Goal: Navigation & Orientation: Find specific page/section

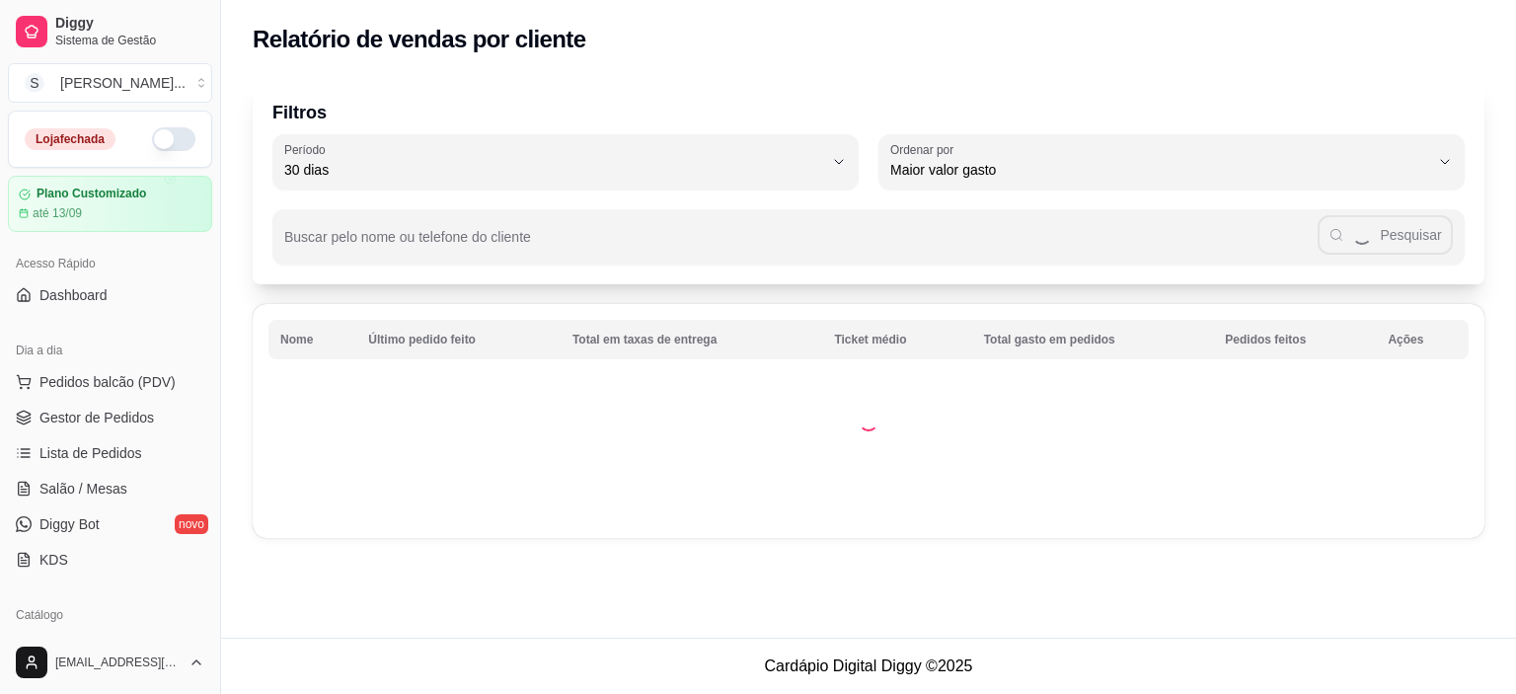
select select "30"
select select "HIGHEST_TOTAL_SPENT_WITH_ORDERS"
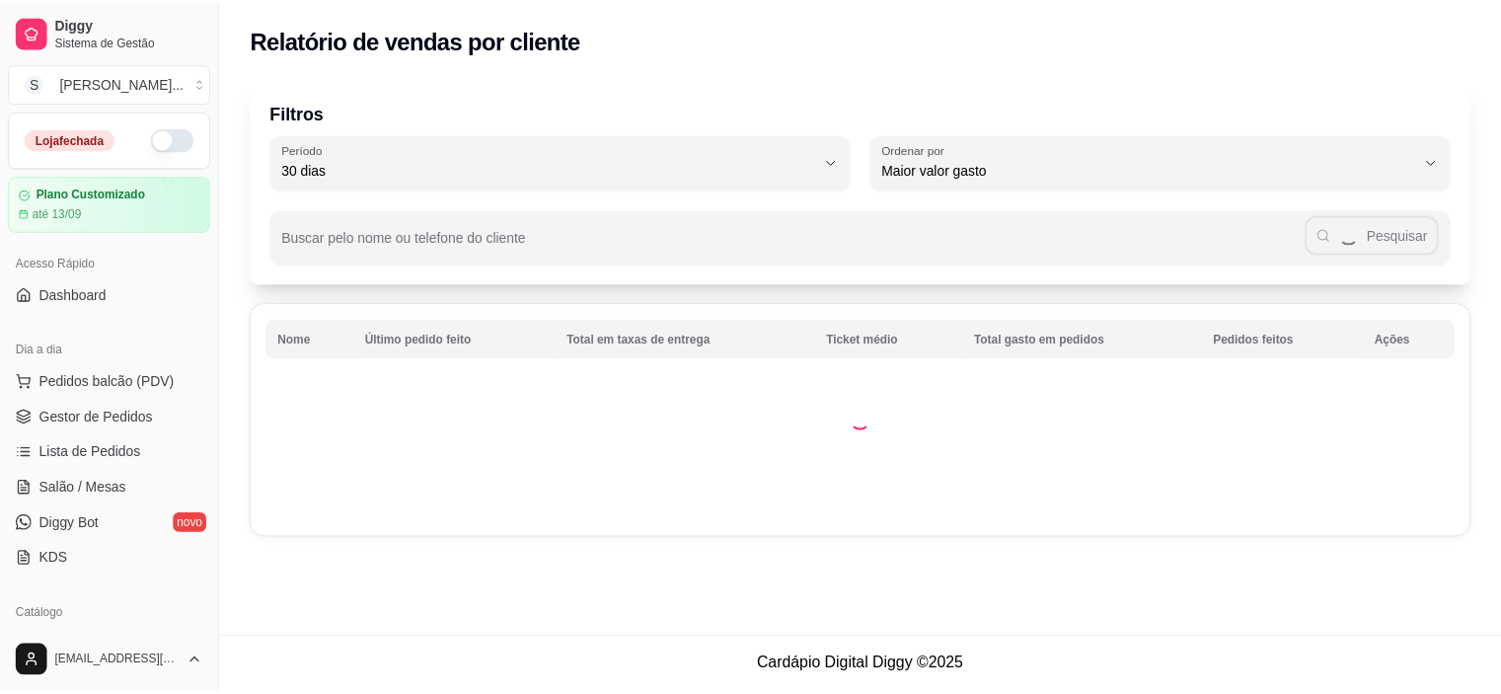
scroll to position [494, 0]
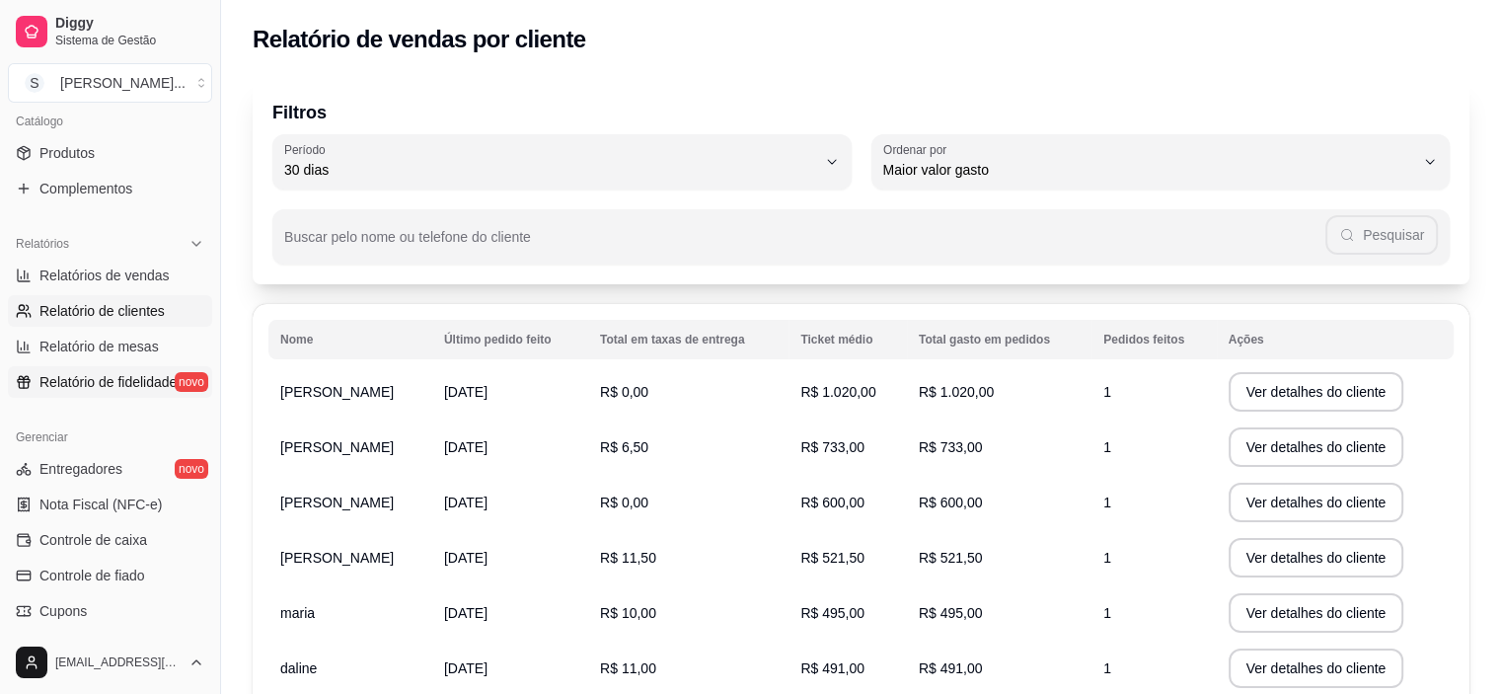
click at [107, 382] on span "Relatório de fidelidade" at bounding box center [107, 382] width 137 height 20
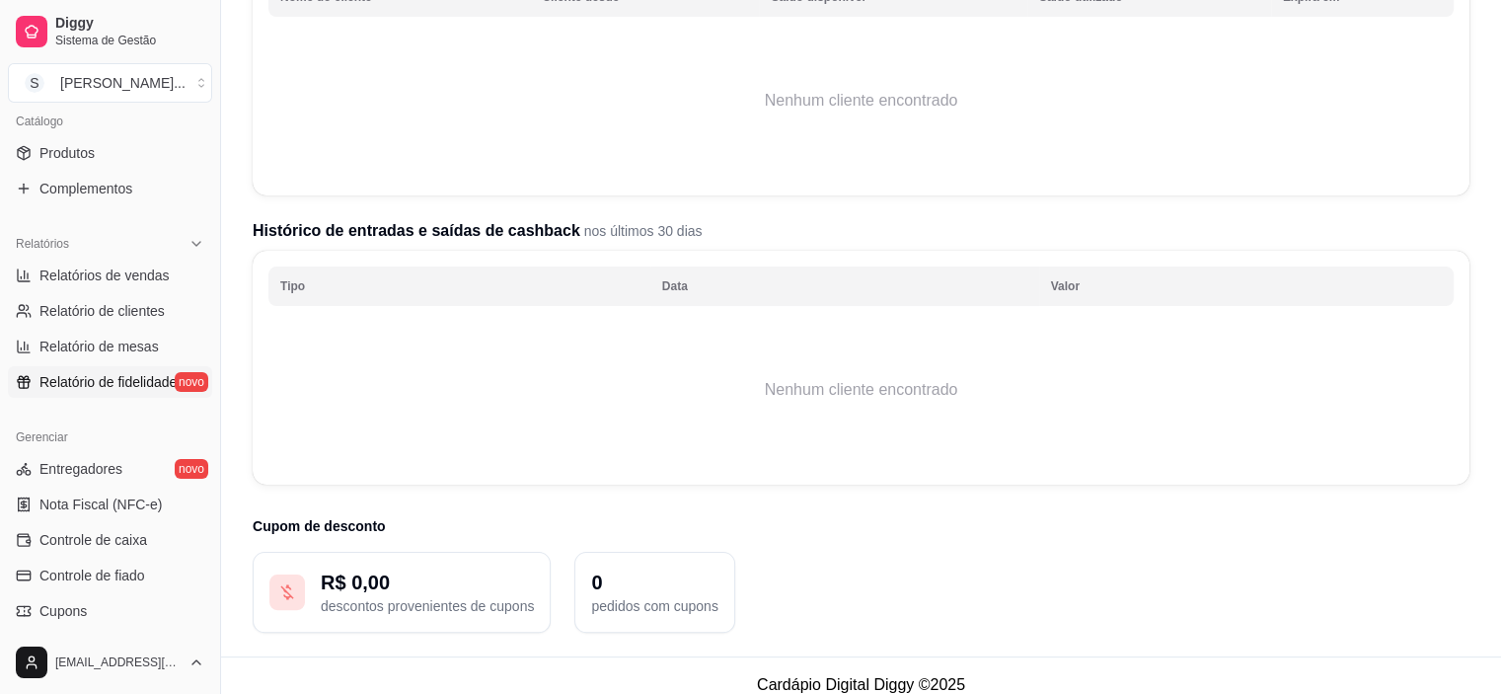
scroll to position [657, 0]
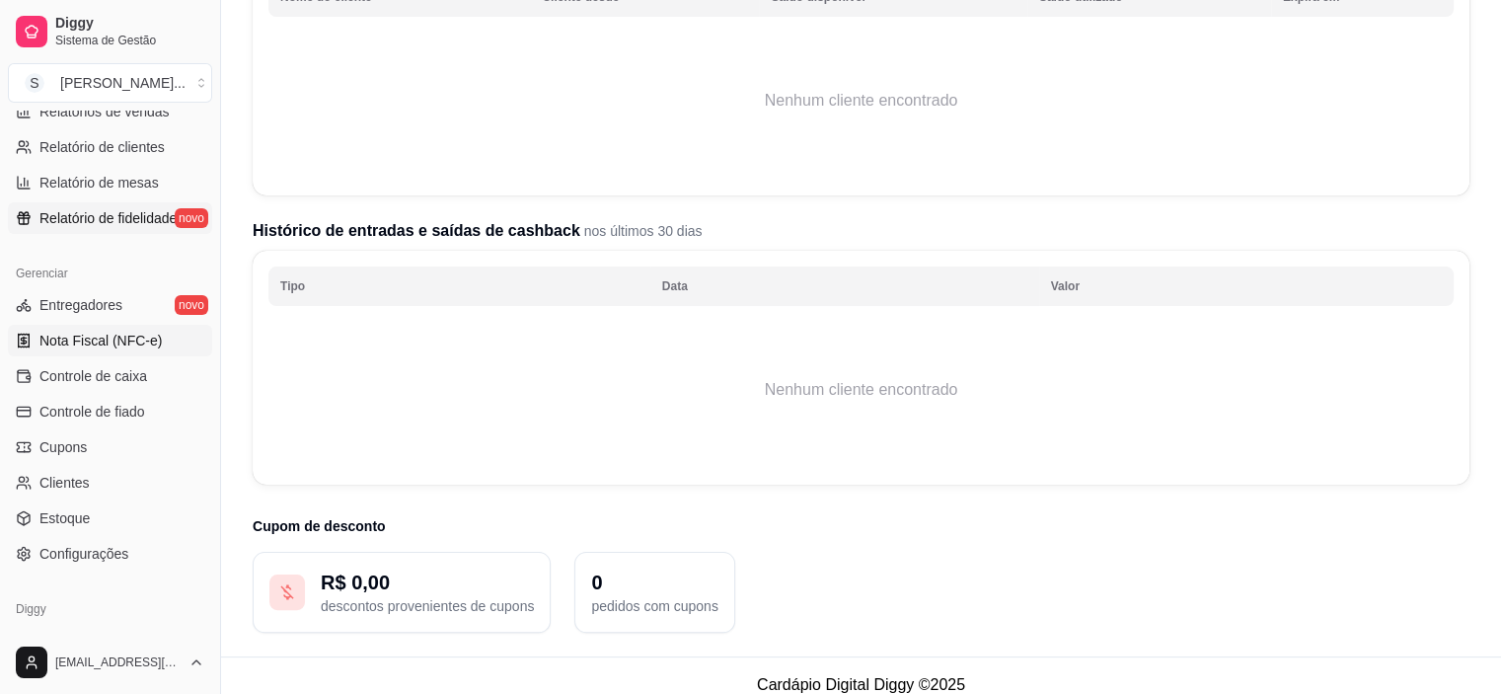
click at [103, 340] on span "Nota Fiscal (NFC-e)" at bounding box center [100, 341] width 122 height 20
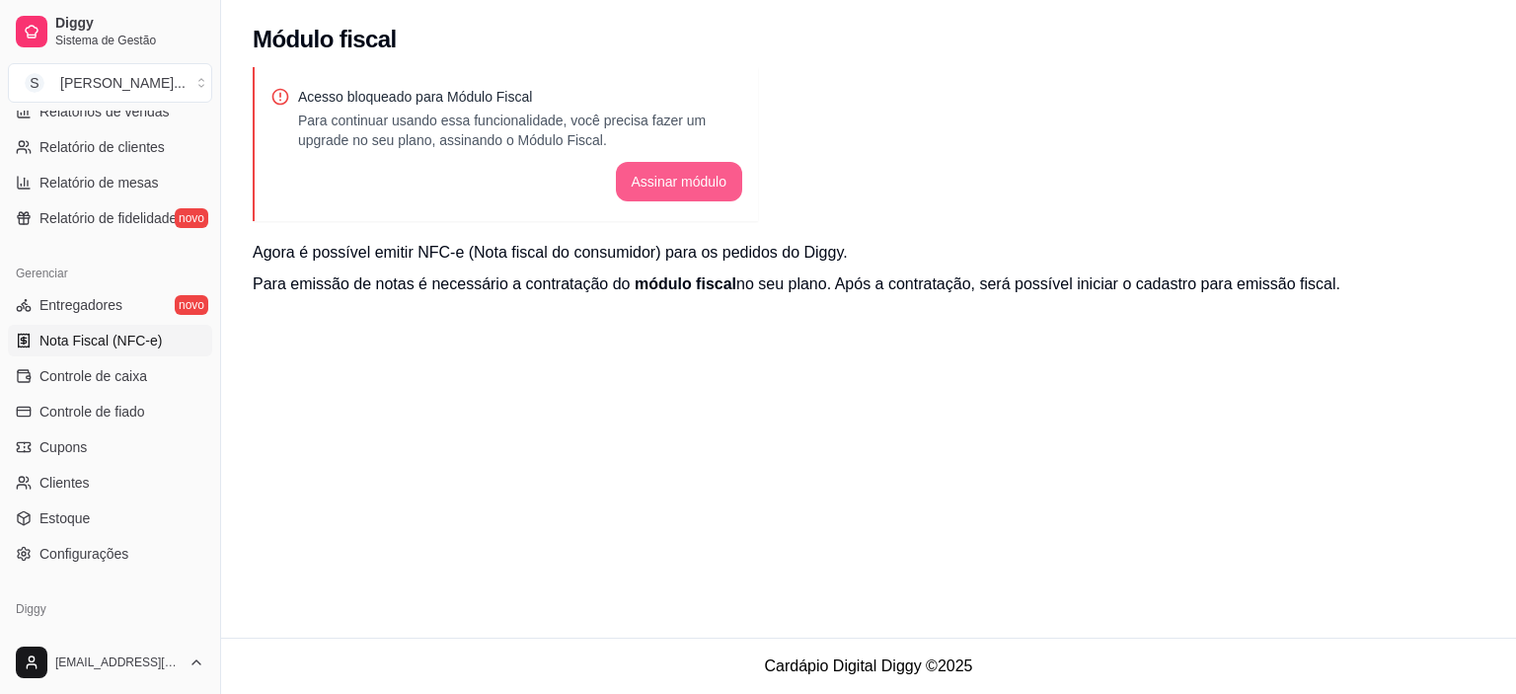
click at [666, 174] on button "Assinar módulo" at bounding box center [679, 181] width 127 height 39
click at [128, 373] on span "Controle de caixa" at bounding box center [93, 376] width 108 height 20
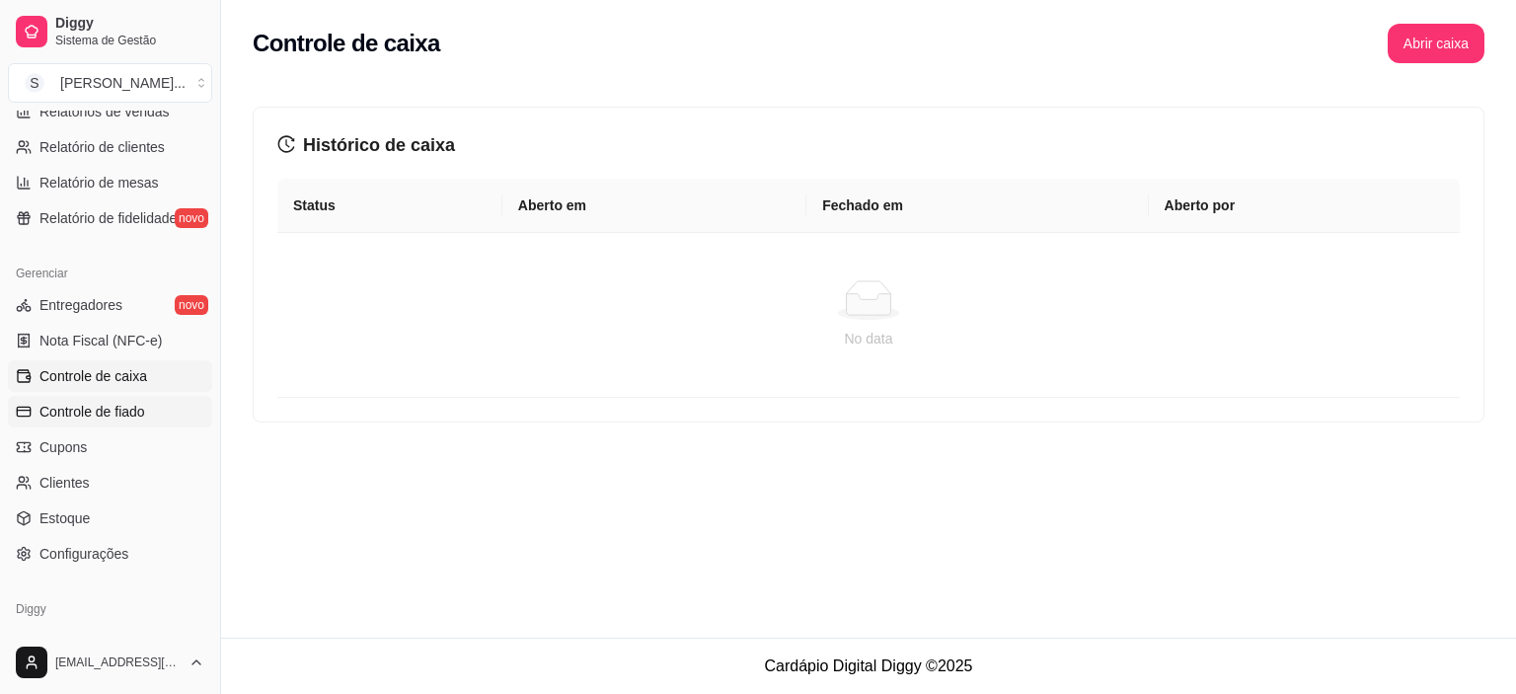
click at [98, 412] on span "Controle de fiado" at bounding box center [92, 412] width 106 height 20
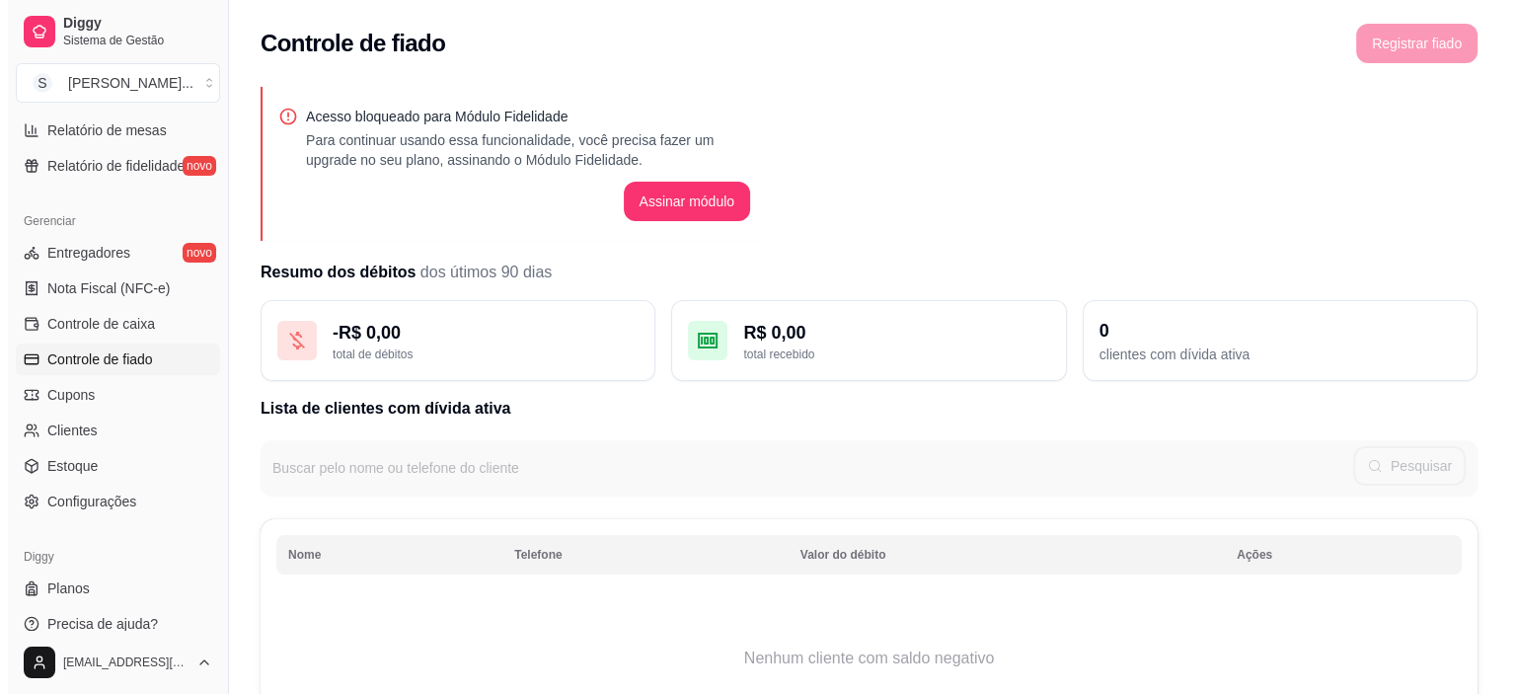
scroll to position [725, 0]
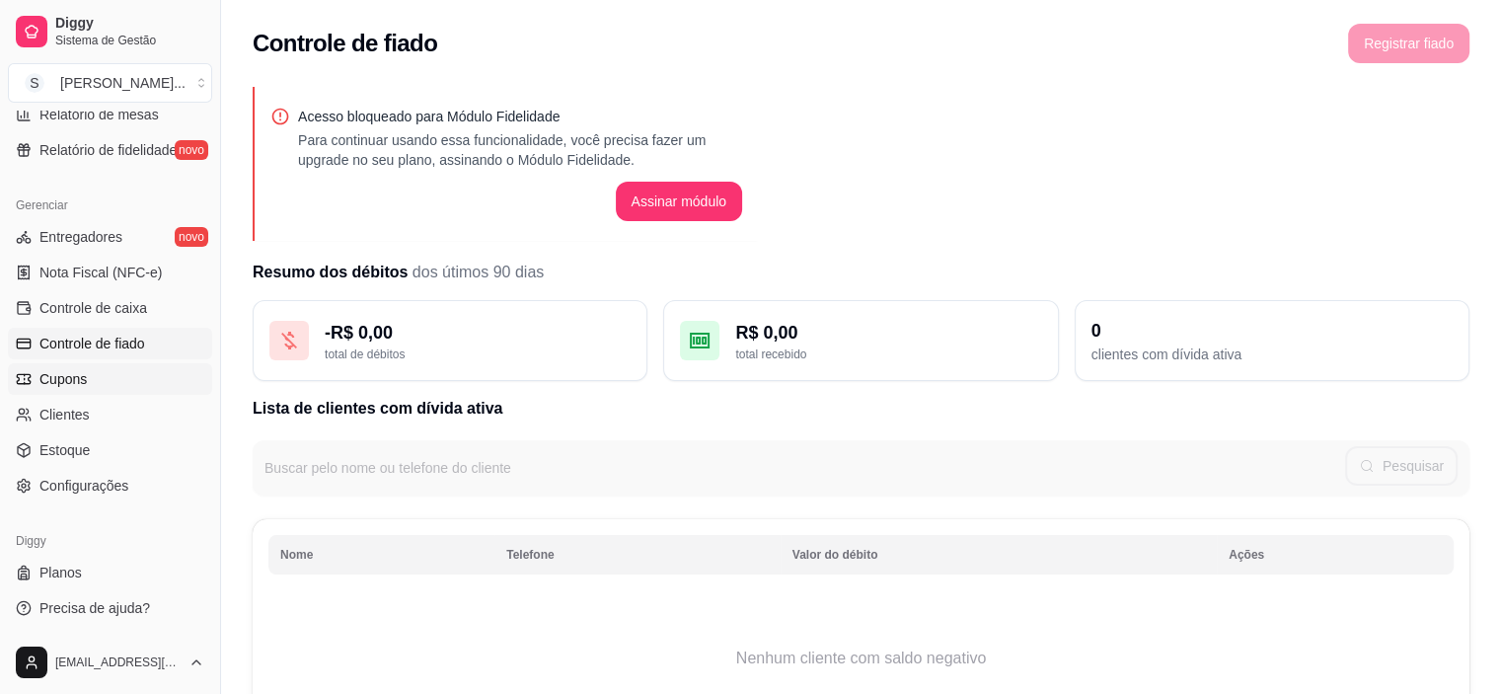
click at [76, 380] on span "Cupons" at bounding box center [62, 379] width 47 height 20
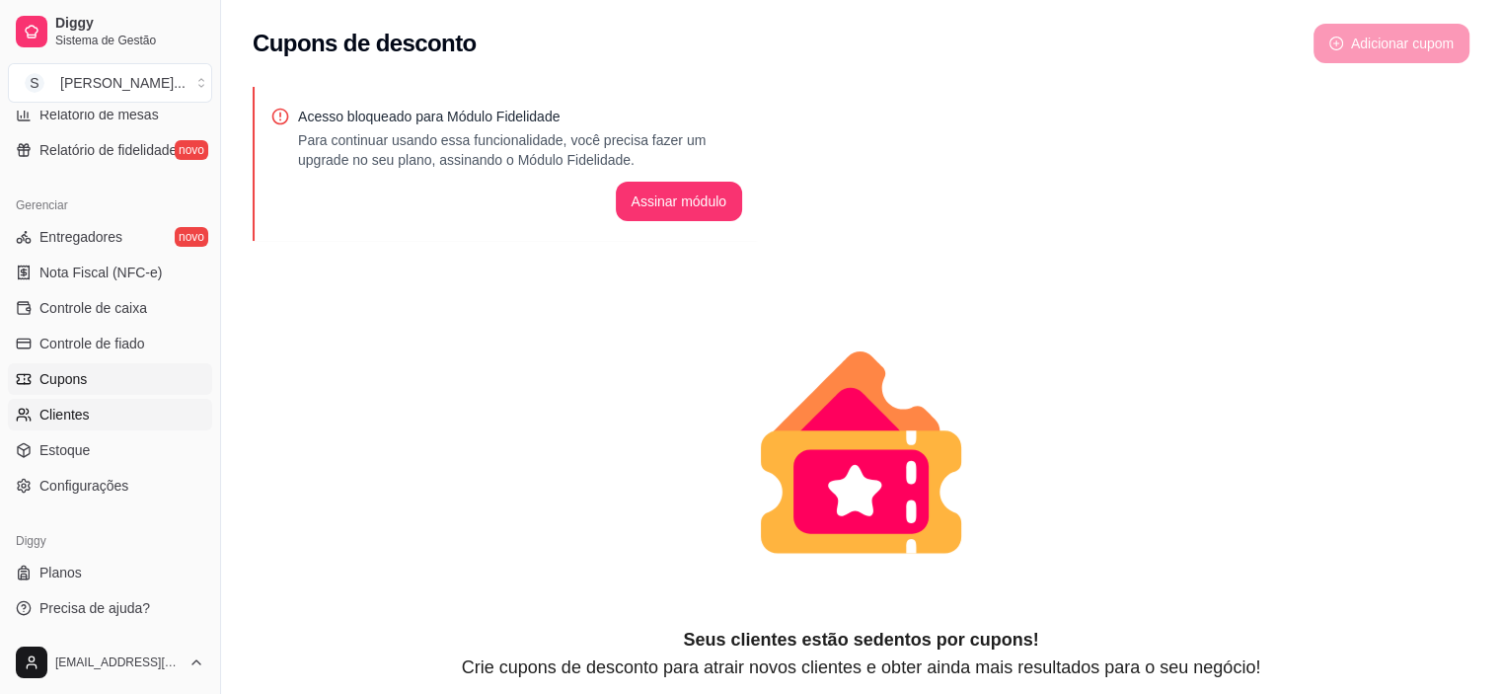
click at [83, 417] on span "Clientes" at bounding box center [64, 415] width 50 height 20
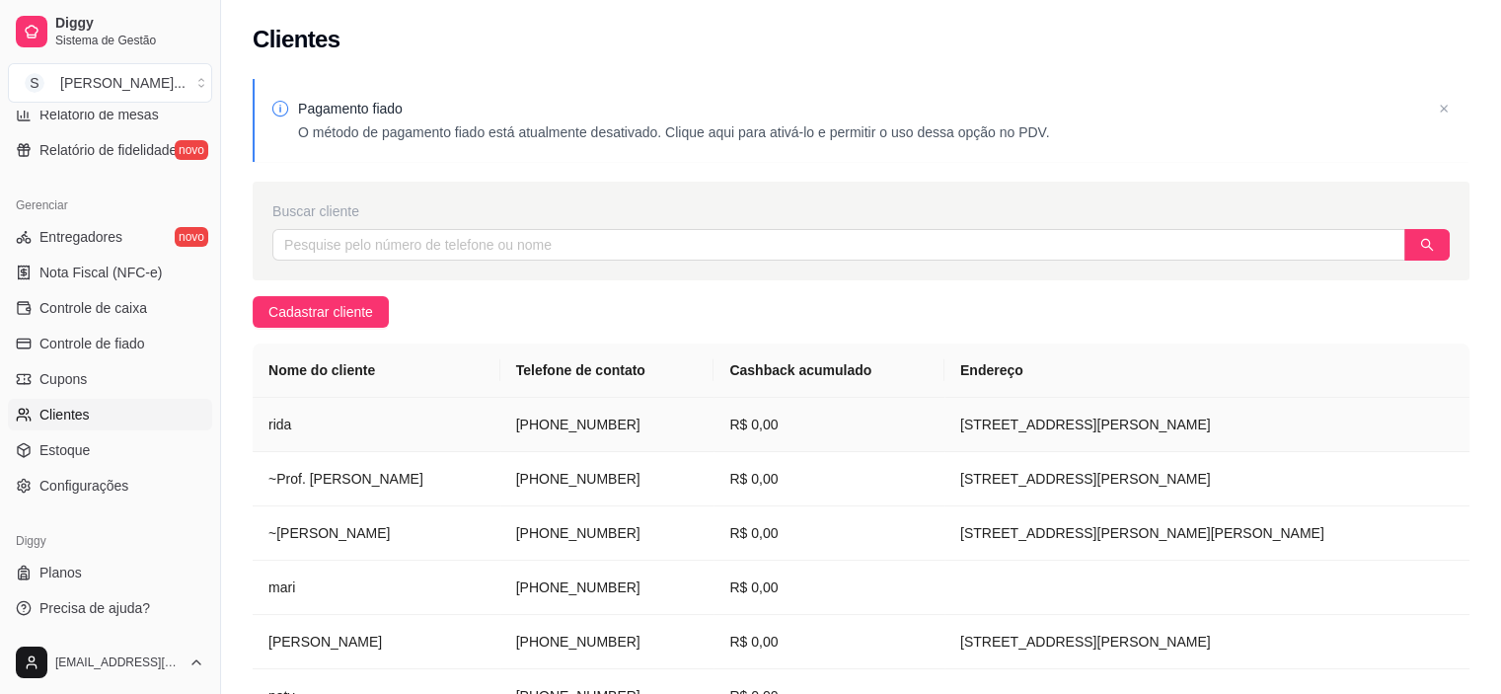
click at [509, 429] on td "[PHONE_NUMBER]" at bounding box center [607, 425] width 214 height 54
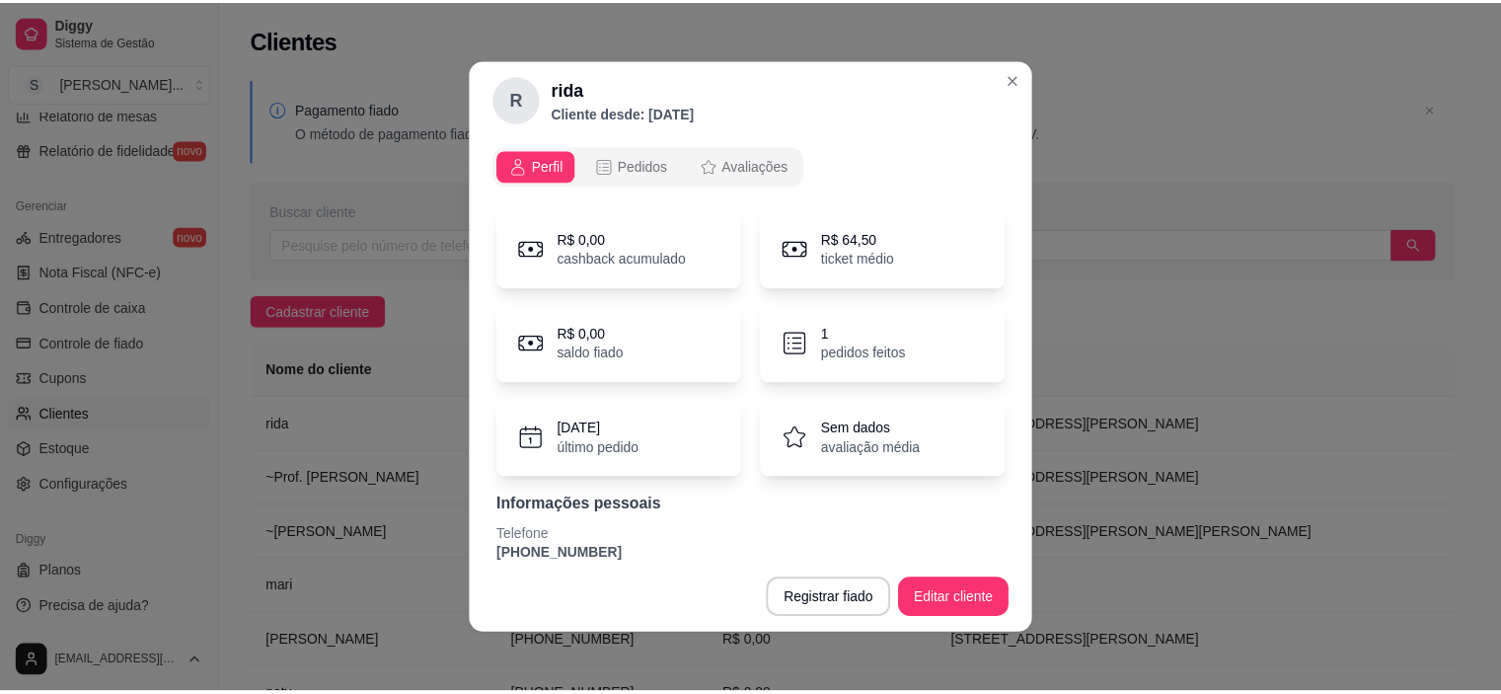
scroll to position [67, 0]
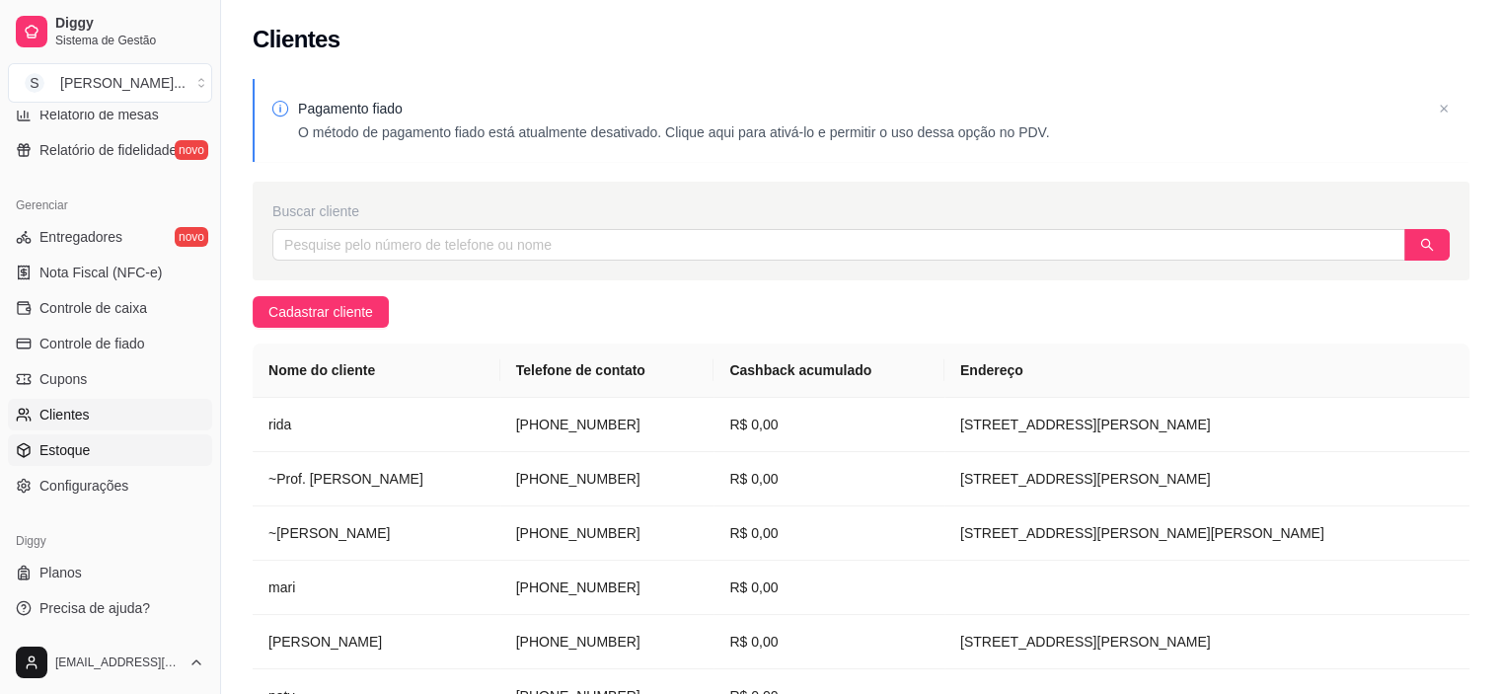
click at [97, 449] on link "Estoque" at bounding box center [110, 450] width 204 height 32
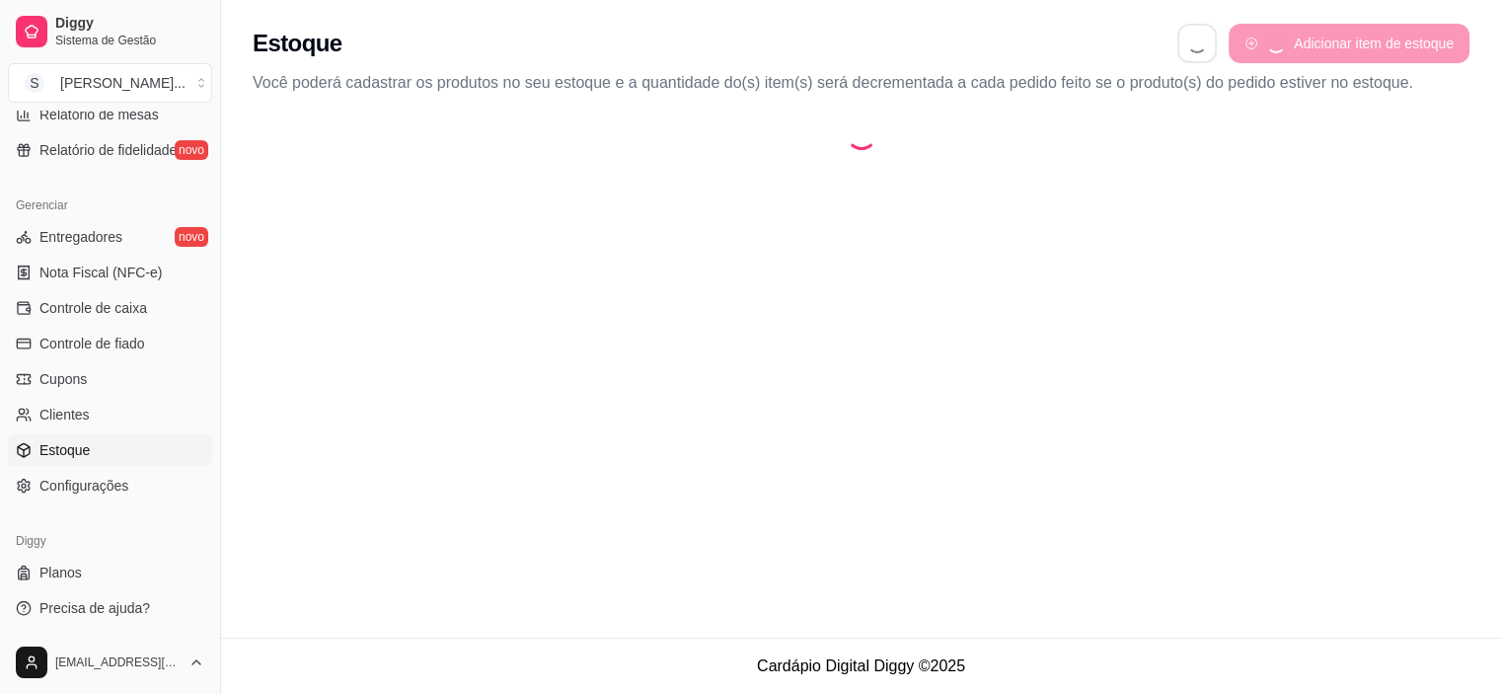
select select "QUANTITY_ORDER"
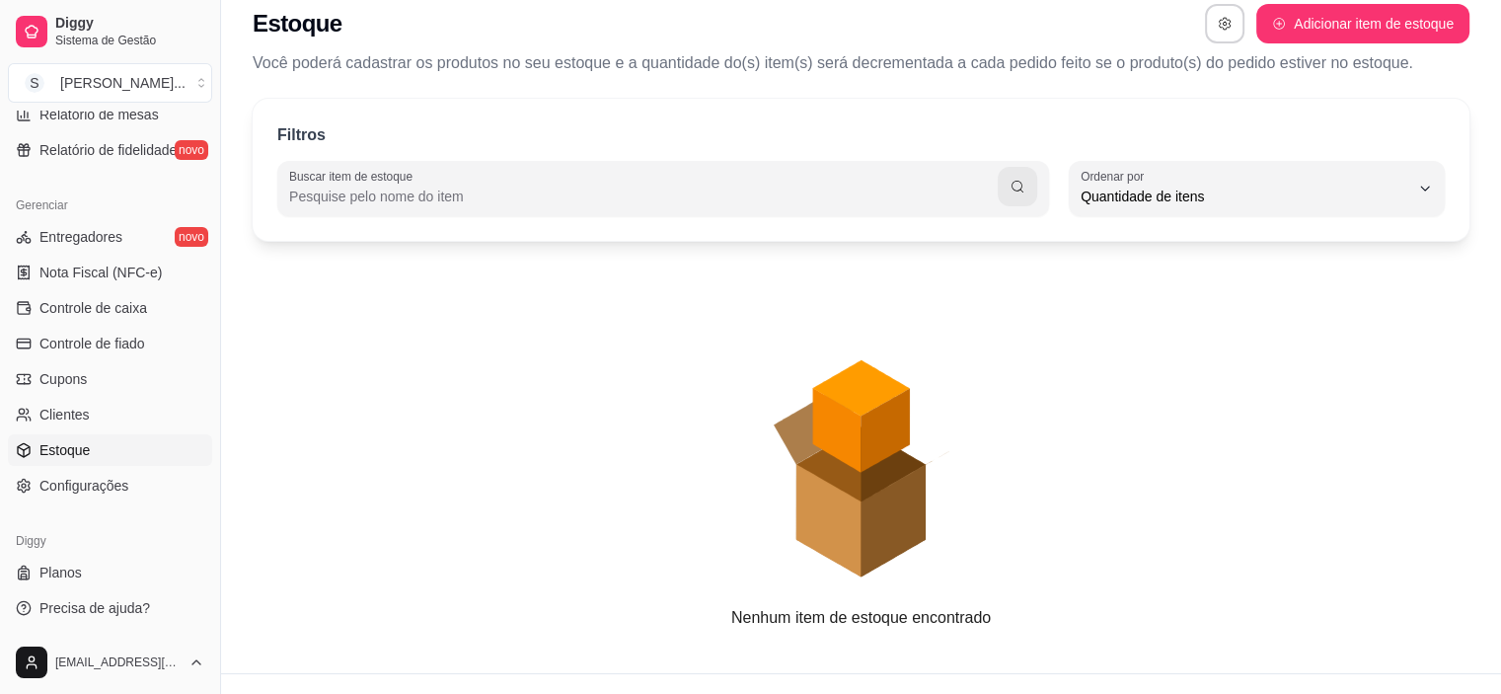
scroll to position [54, 0]
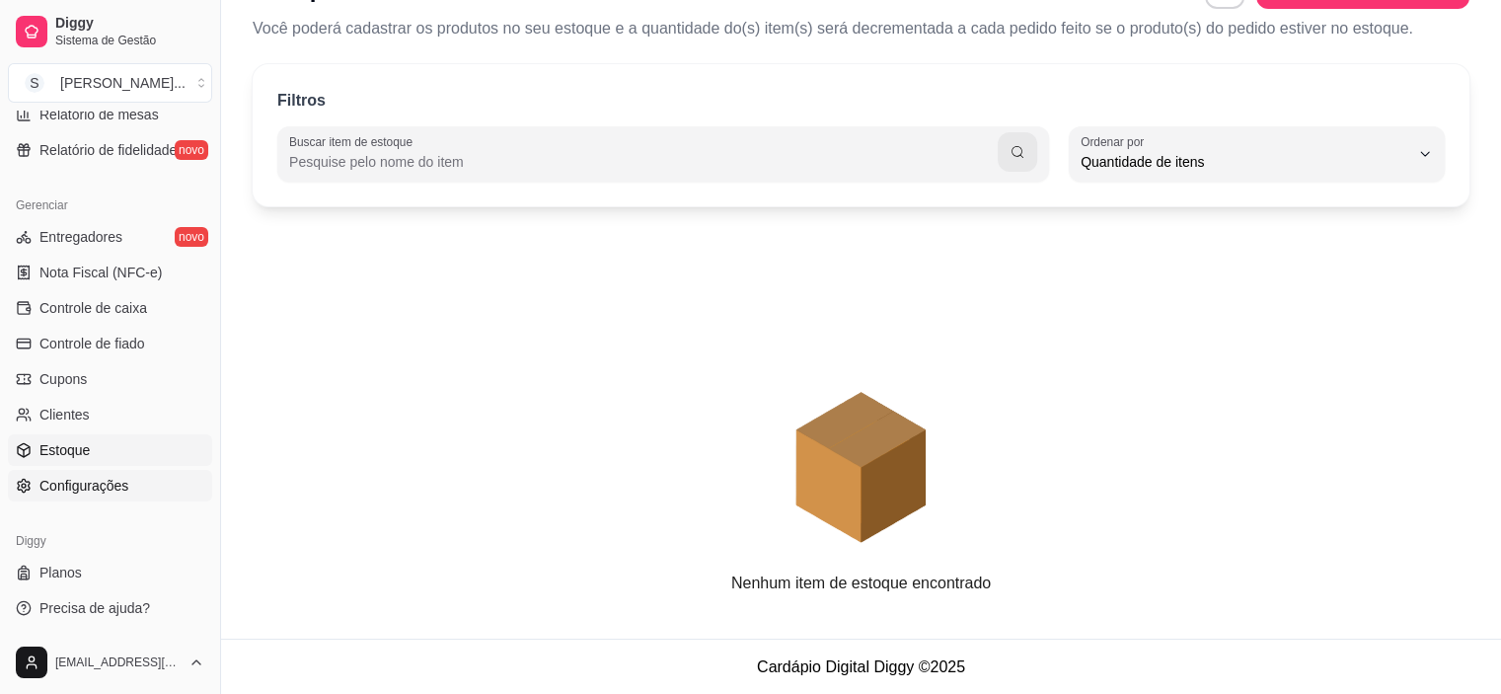
click at [104, 492] on span "Configurações" at bounding box center [83, 486] width 89 height 20
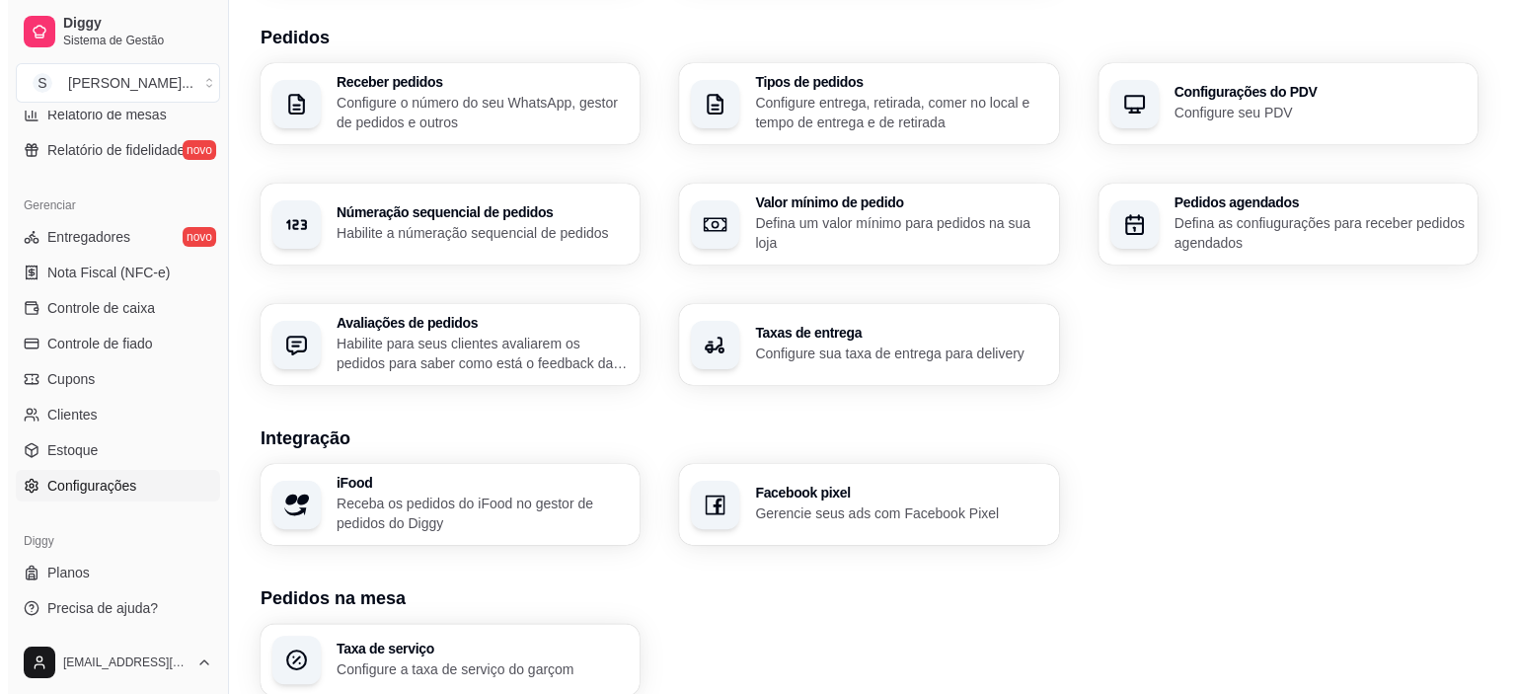
scroll to position [494, 0]
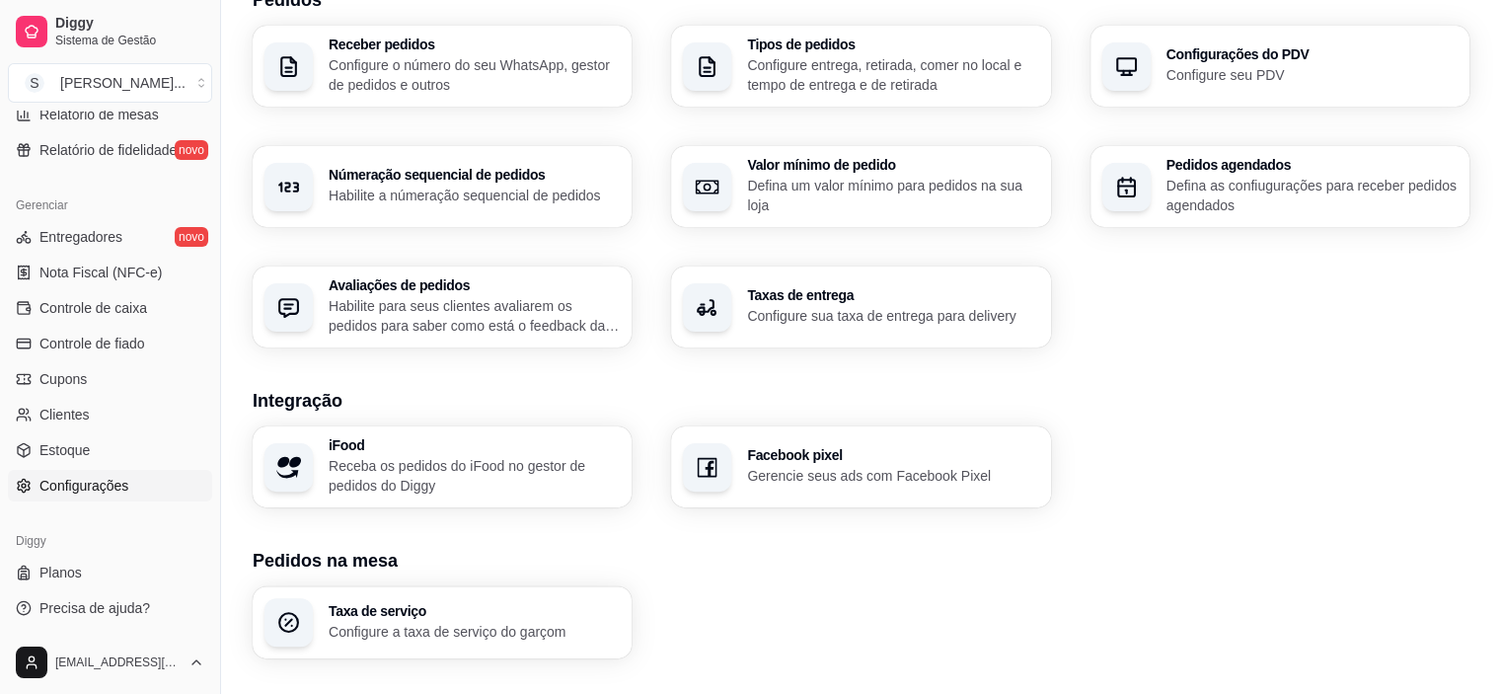
click at [860, 307] on p "Configure sua taxa de entrega para delivery" at bounding box center [892, 316] width 291 height 20
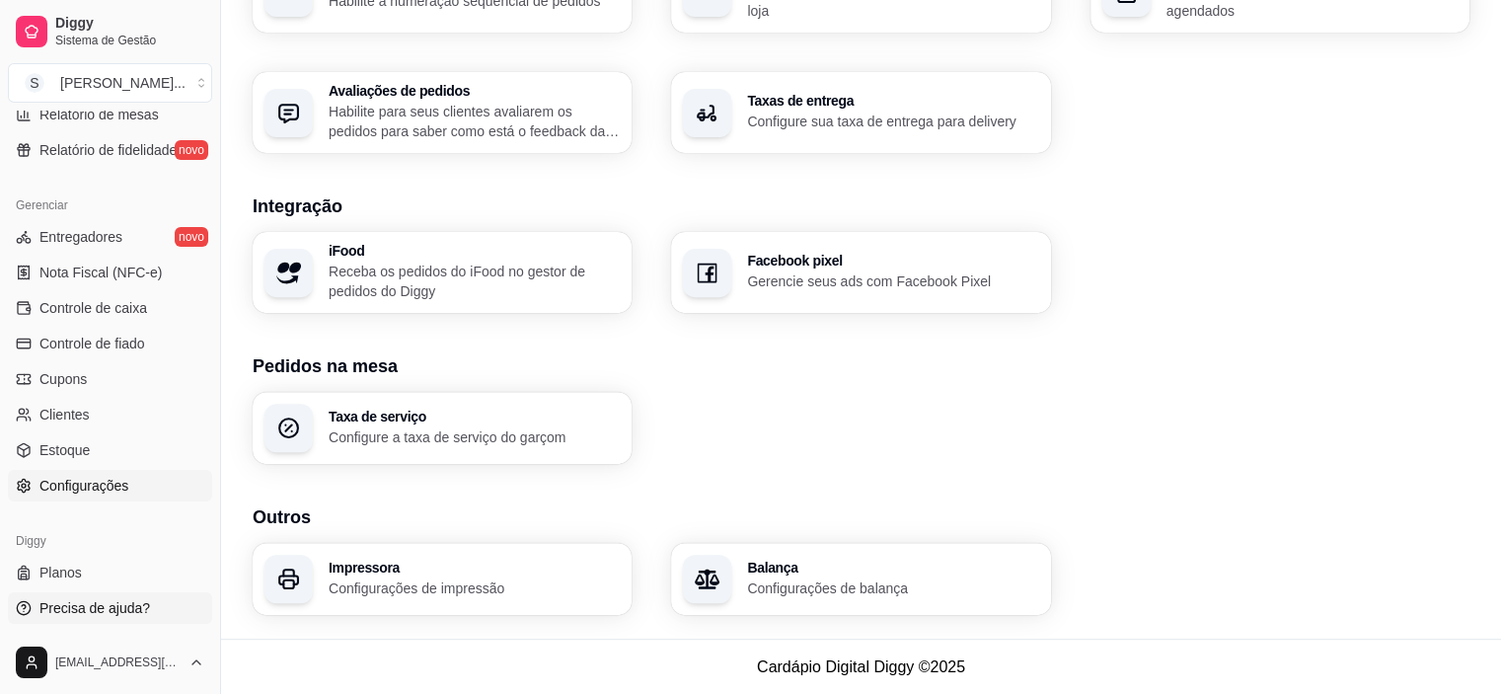
click at [81, 611] on span "Precisa de ajuda?" at bounding box center [94, 608] width 111 height 20
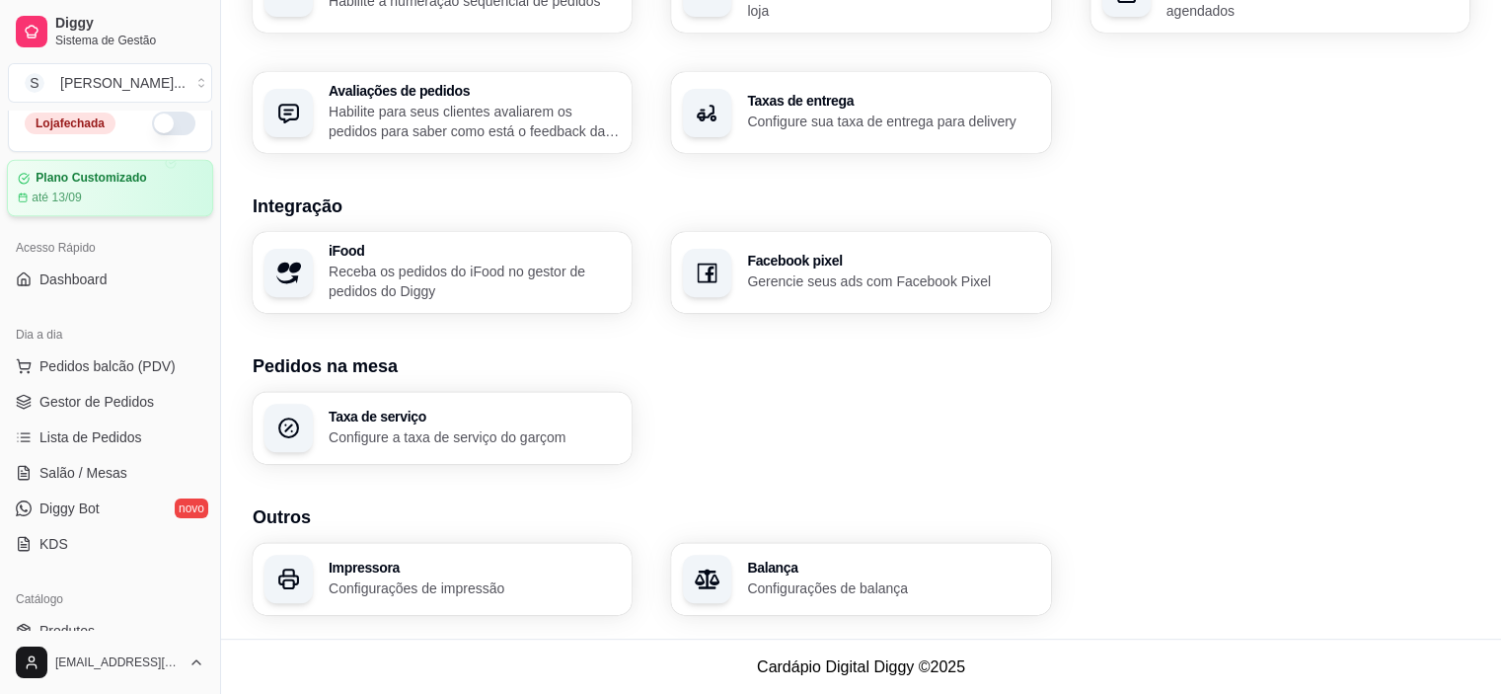
scroll to position [0, 0]
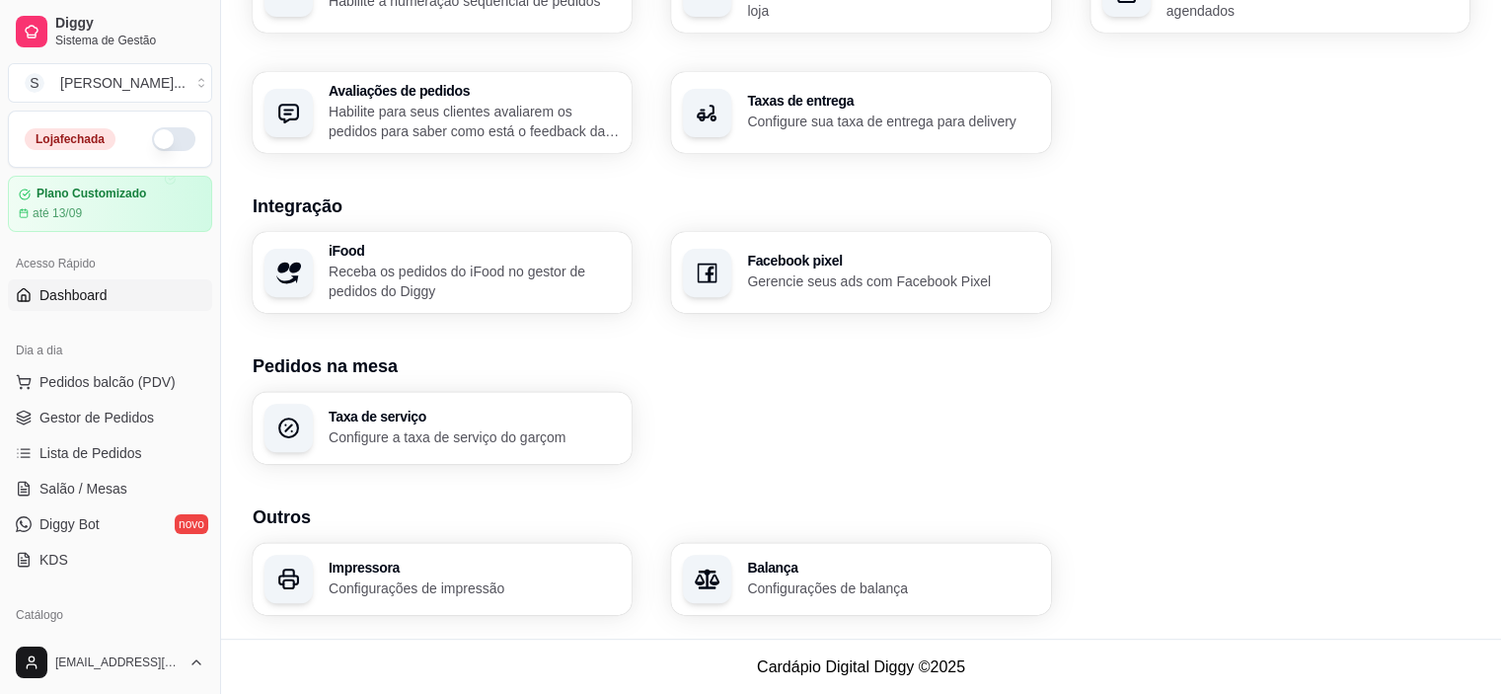
click at [107, 287] on link "Dashboard" at bounding box center [110, 295] width 204 height 32
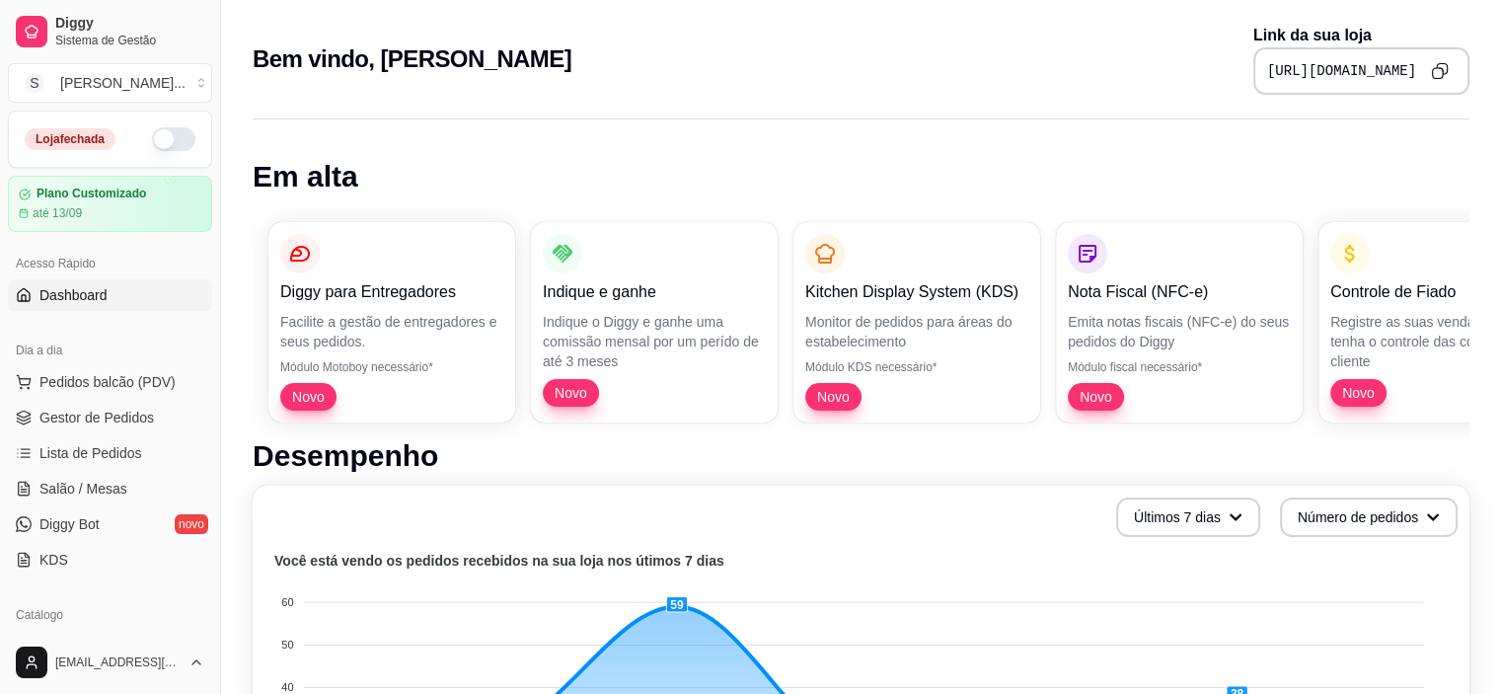
click at [697, 398] on div "Diggy para Entregadores Facilite a gestão de entregadores e seus pedidos. Módul…" at bounding box center [861, 322] width 1217 height 232
click at [940, 319] on p "Monitor de pedidos para áreas do estabelecimento" at bounding box center [916, 331] width 223 height 39
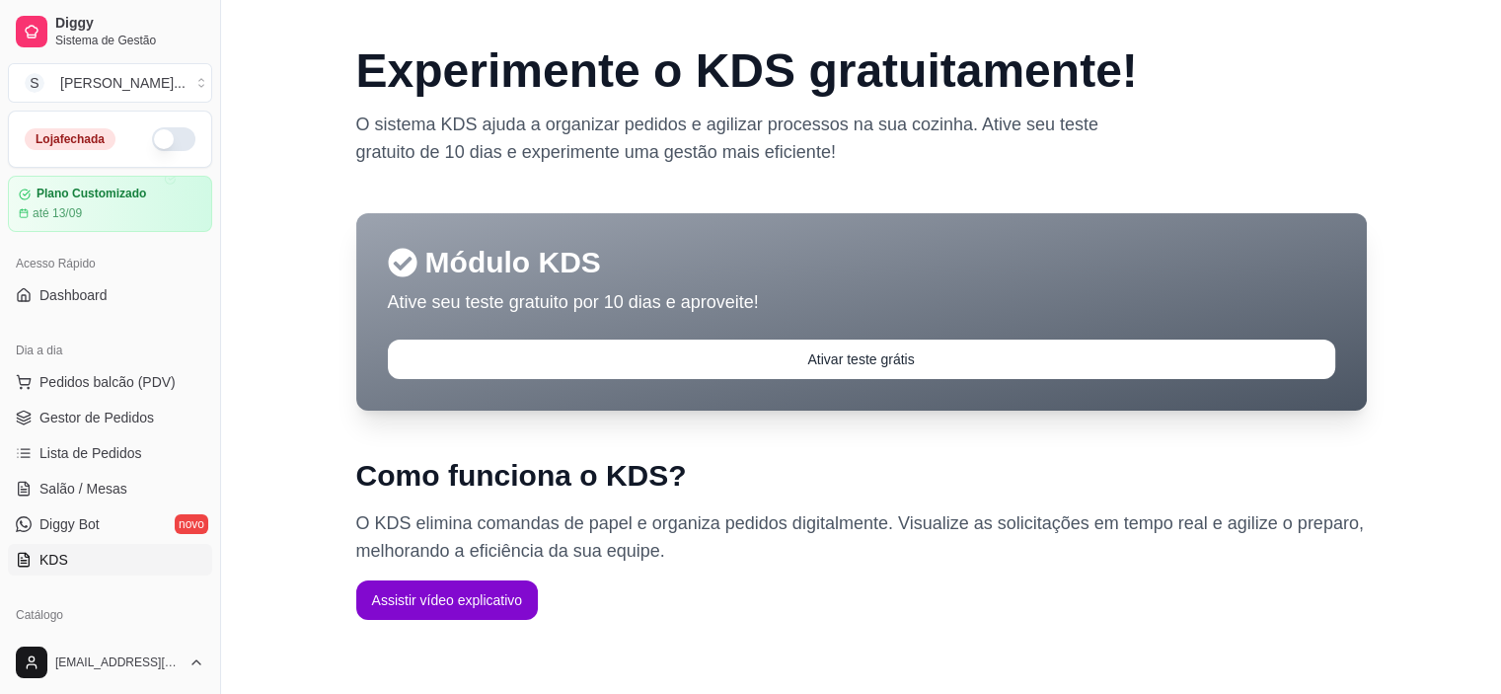
scroll to position [126, 0]
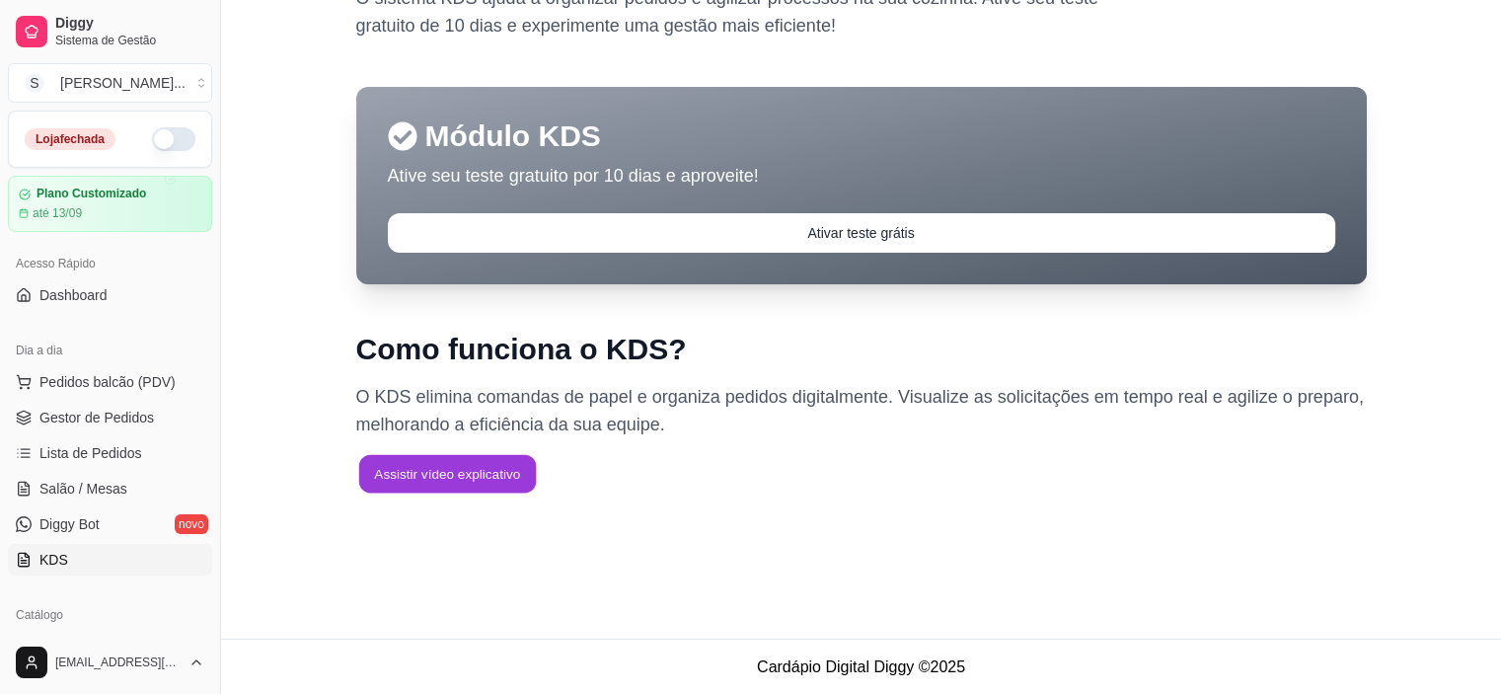
click at [490, 486] on button "Assistir vídeo explicativo" at bounding box center [446, 474] width 177 height 38
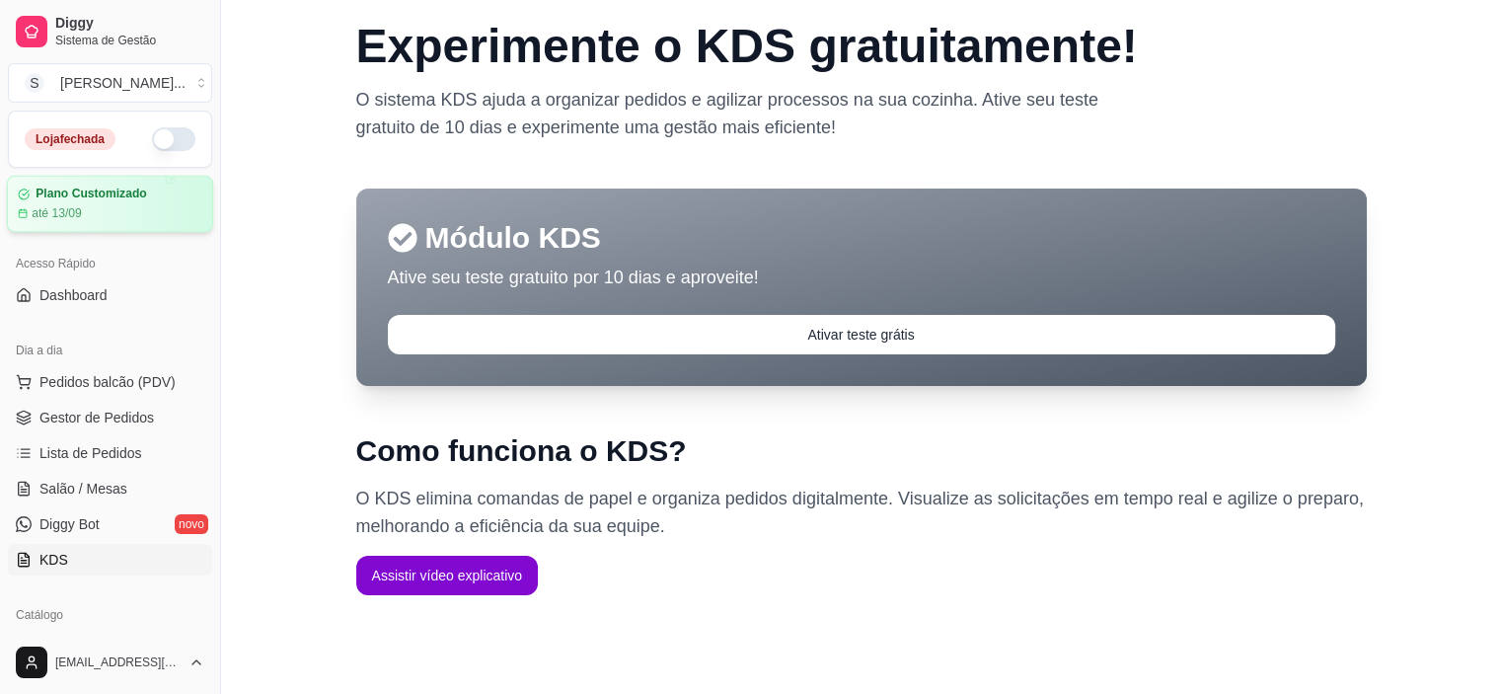
scroll to position [0, 0]
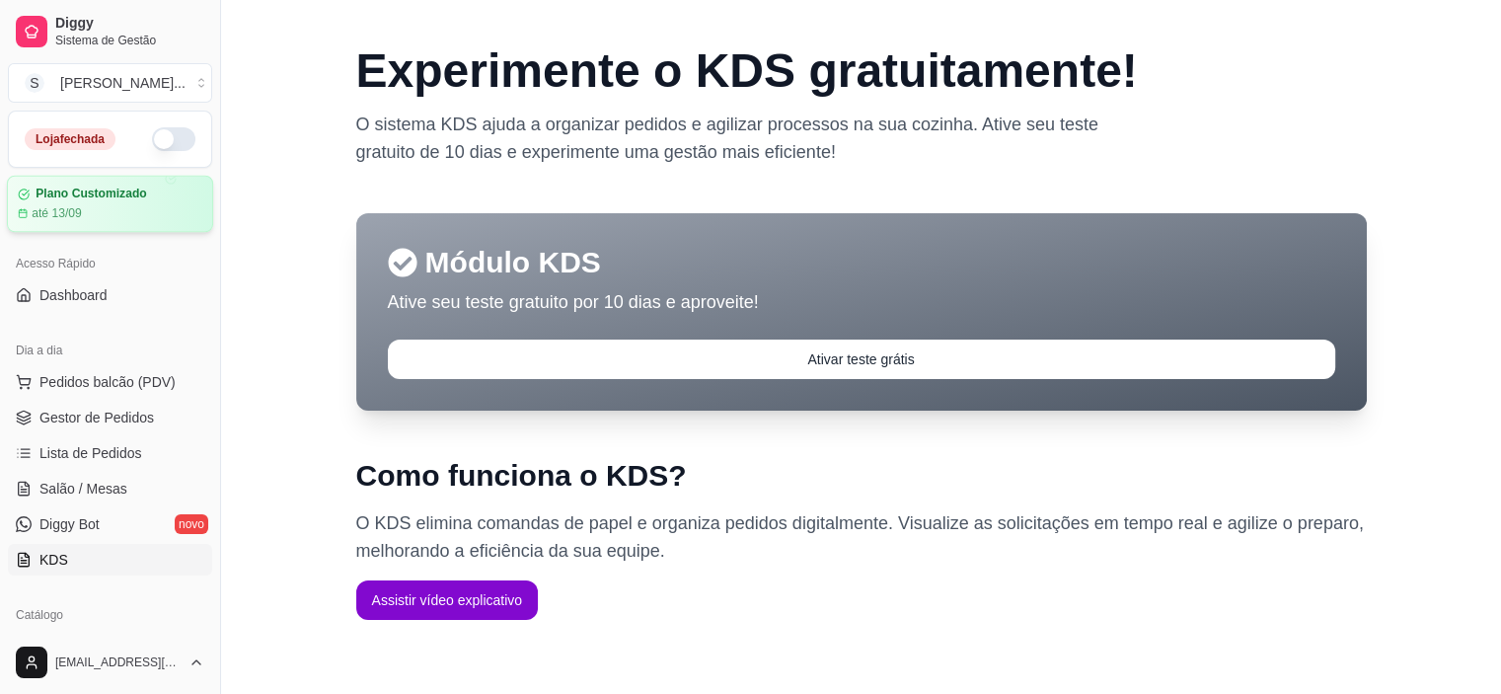
click at [104, 205] on div "até 13/09" at bounding box center [110, 213] width 185 height 16
click at [103, 289] on span "Dashboard" at bounding box center [73, 295] width 68 height 20
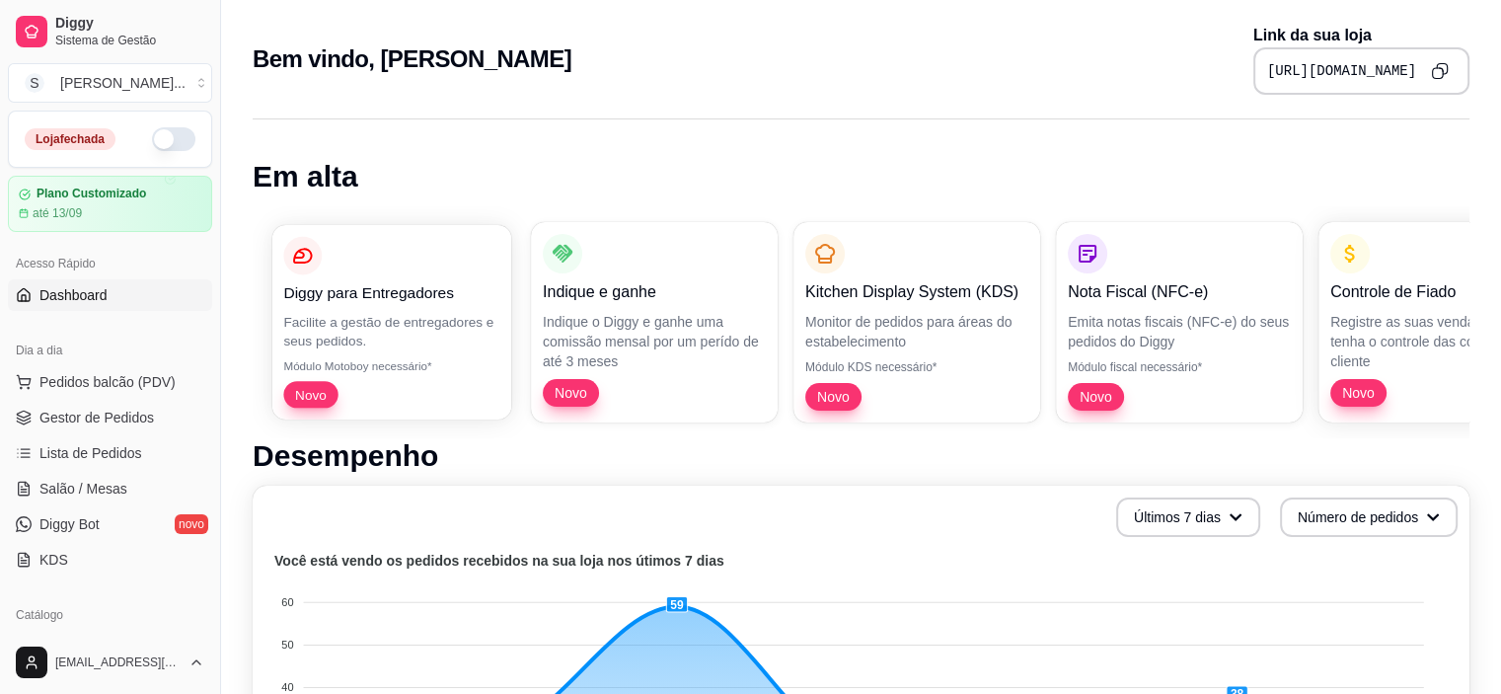
click at [392, 331] on p "Facilite a gestão de entregadores e seus pedidos." at bounding box center [391, 331] width 216 height 38
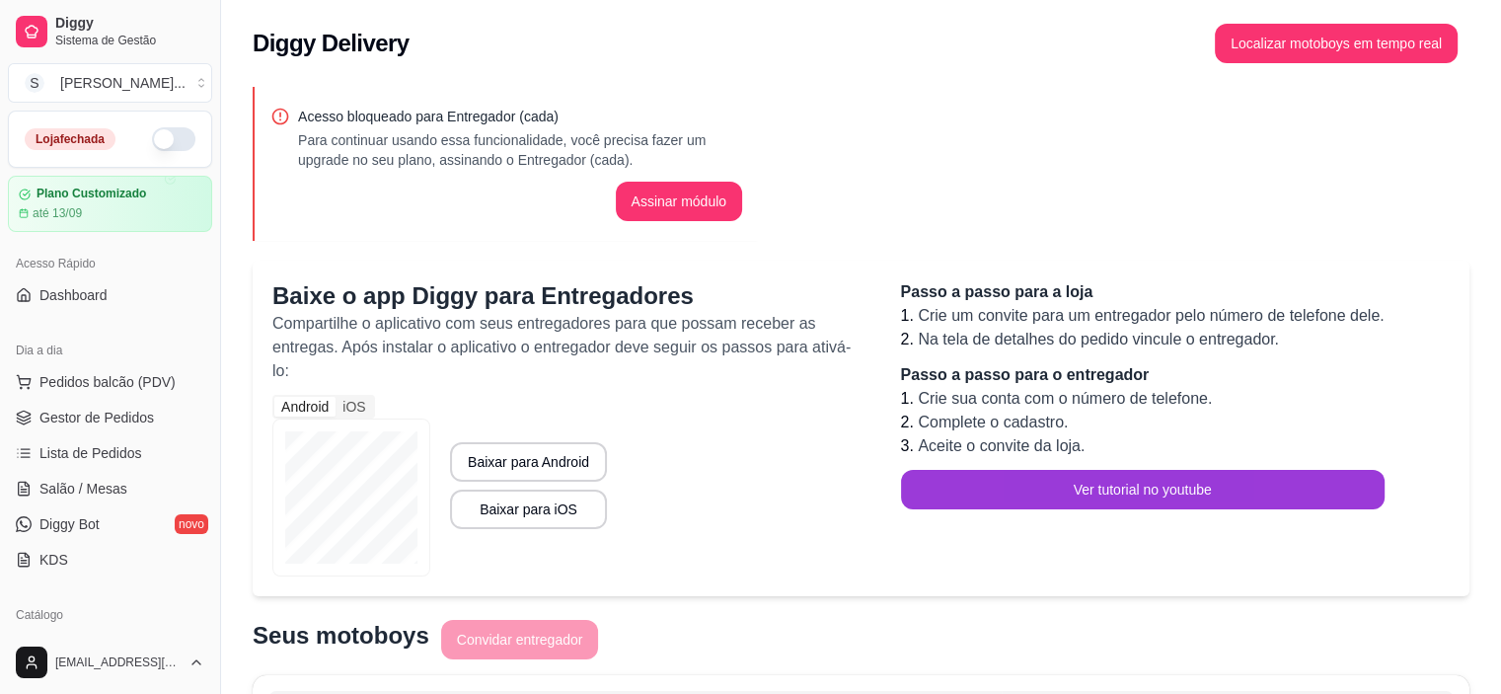
click at [1137, 493] on button "Ver tutorial no youtube" at bounding box center [1143, 489] width 484 height 39
